Goal: Contribute content: Contribute content

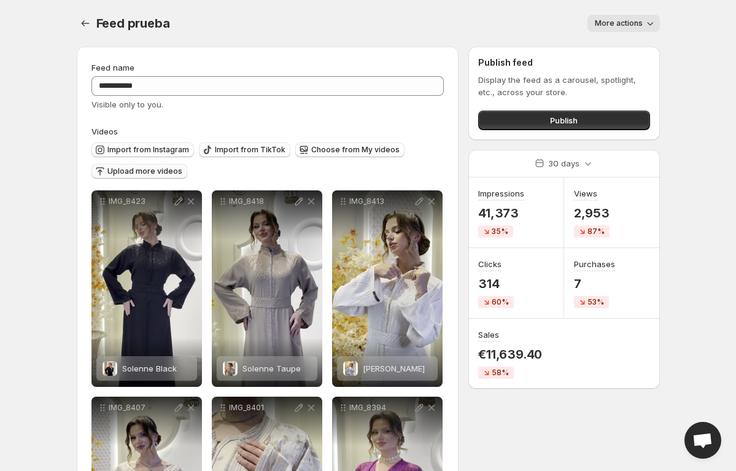
click at [127, 171] on span "Upload more videos" at bounding box center [144, 171] width 75 height 10
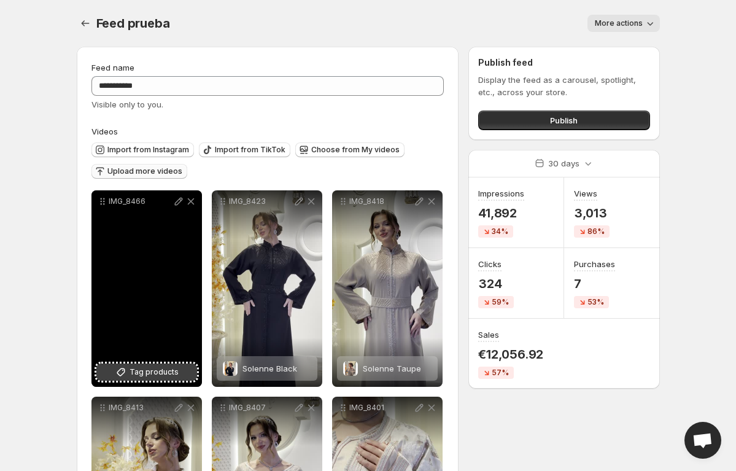
click at [164, 375] on span "Tag products" at bounding box center [154, 372] width 49 height 12
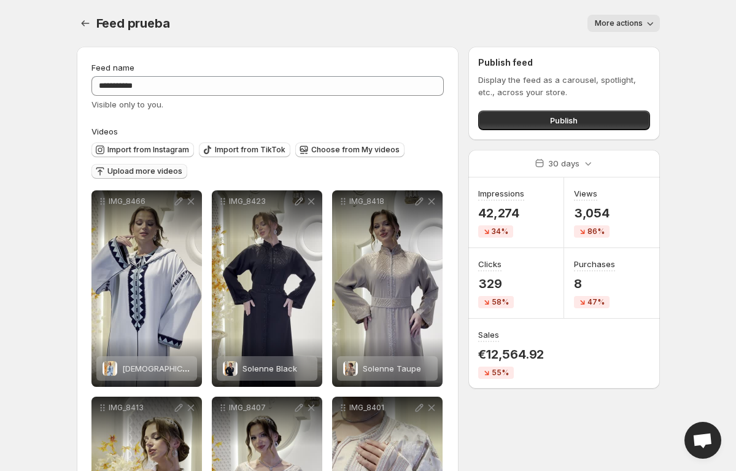
click at [125, 174] on span "Upload more videos" at bounding box center [144, 171] width 75 height 10
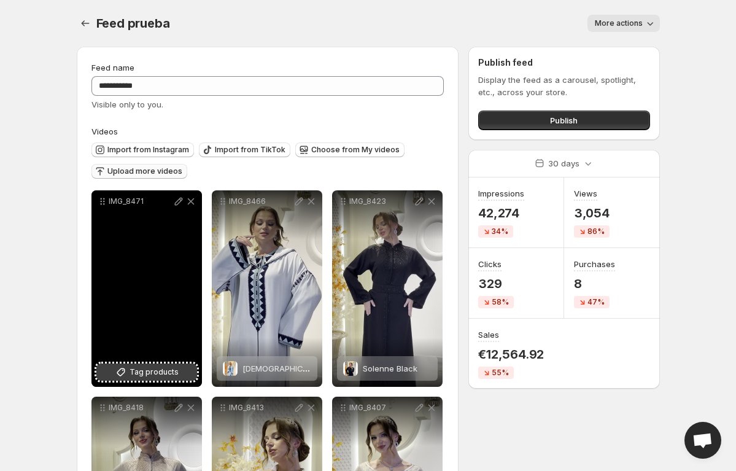
click at [119, 373] on icon at bounding box center [121, 372] width 8 height 8
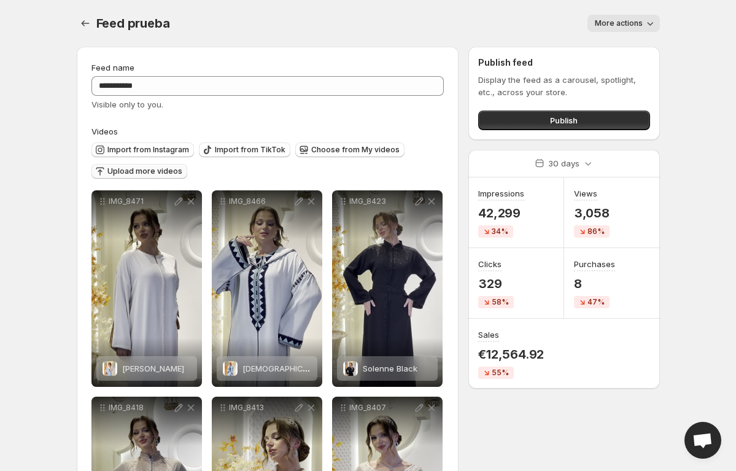
click at [162, 170] on span "Upload more videos" at bounding box center [144, 171] width 75 height 10
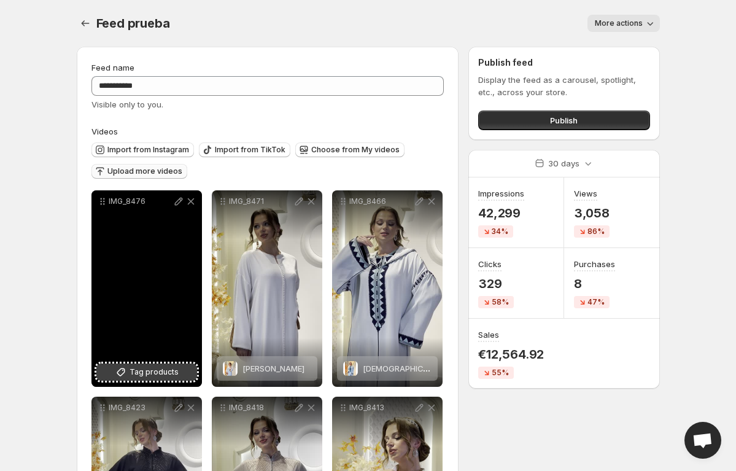
click at [121, 368] on icon at bounding box center [121, 372] width 12 height 12
